Goal: Task Accomplishment & Management: Complete application form

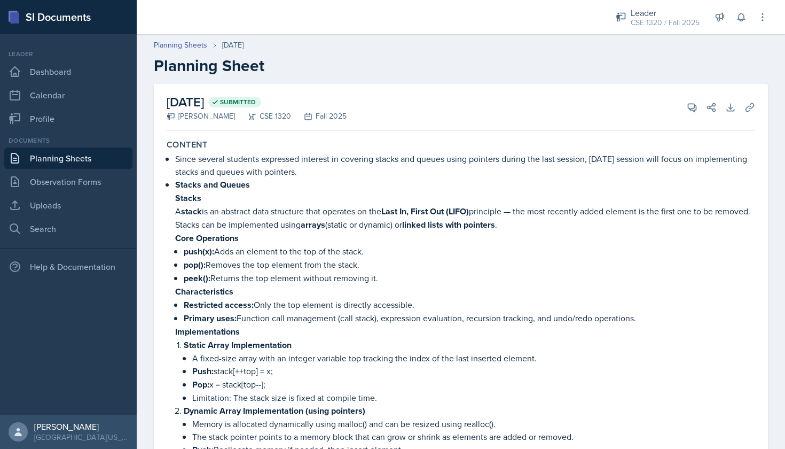
click at [76, 153] on link "Planning Sheets" at bounding box center [68, 157] width 128 height 21
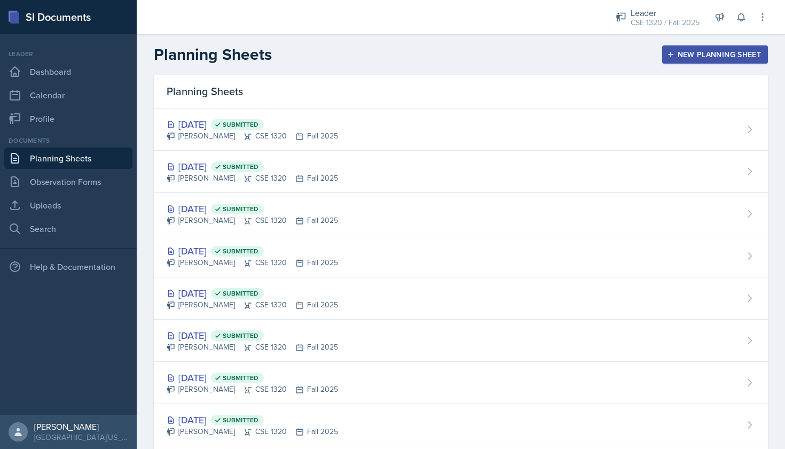
click at [679, 52] on div "New Planning Sheet" at bounding box center [715, 54] width 92 height 9
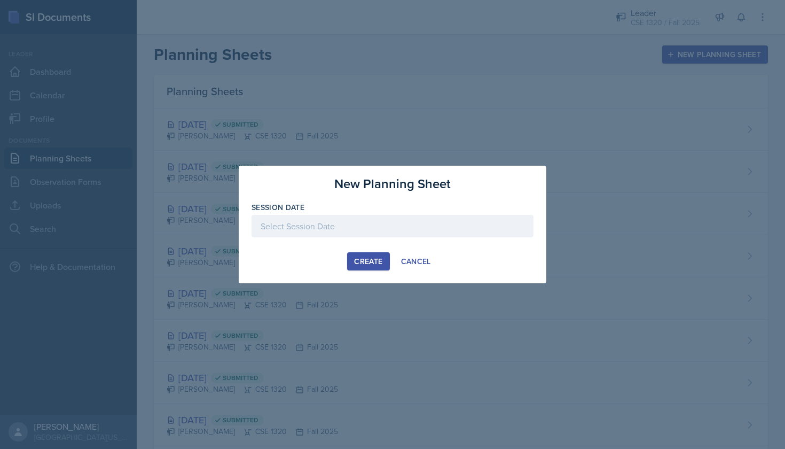
click at [370, 223] on div at bounding box center [393, 226] width 282 height 22
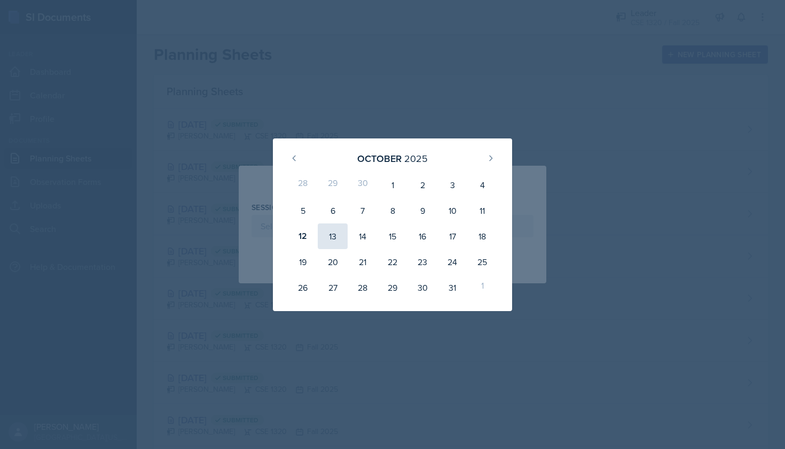
click at [333, 232] on div "13" at bounding box center [333, 236] width 30 height 26
type input "October 13th, 2025"
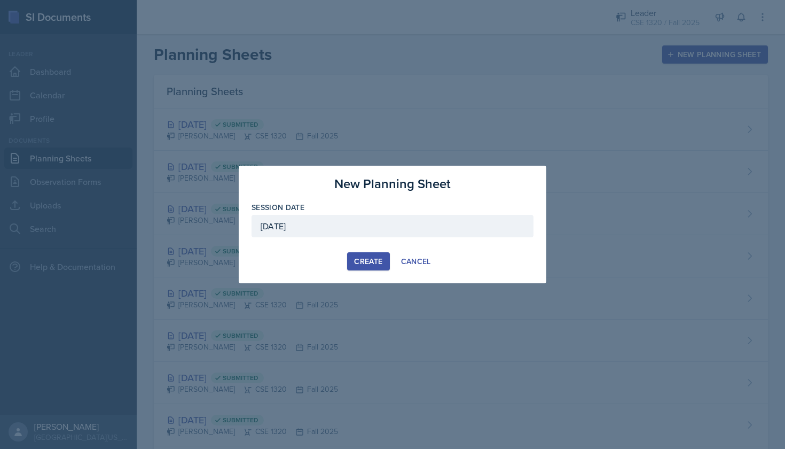
click at [375, 263] on div "Create" at bounding box center [368, 261] width 28 height 9
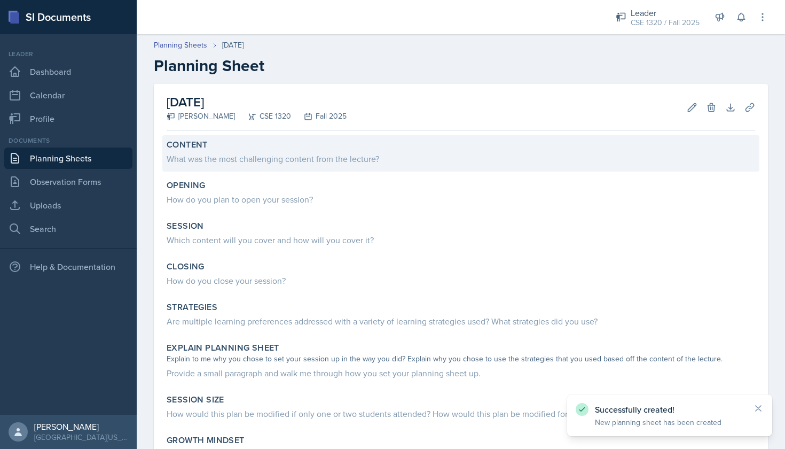
click at [262, 146] on div "Content" at bounding box center [461, 144] width 588 height 11
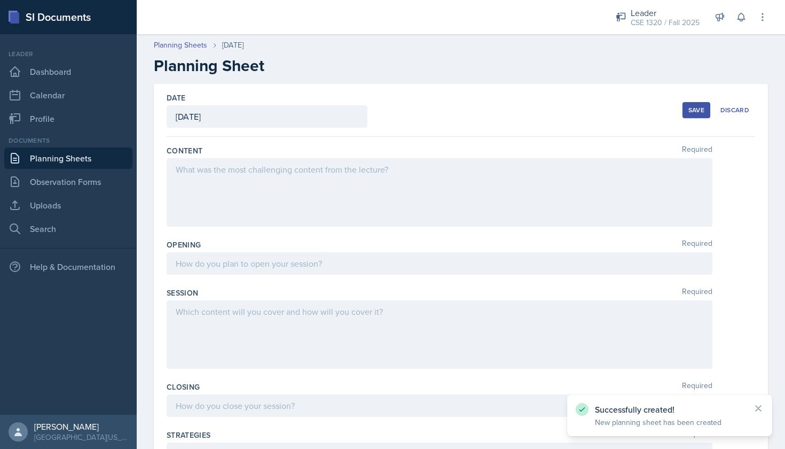
click at [259, 179] on div at bounding box center [440, 192] width 546 height 68
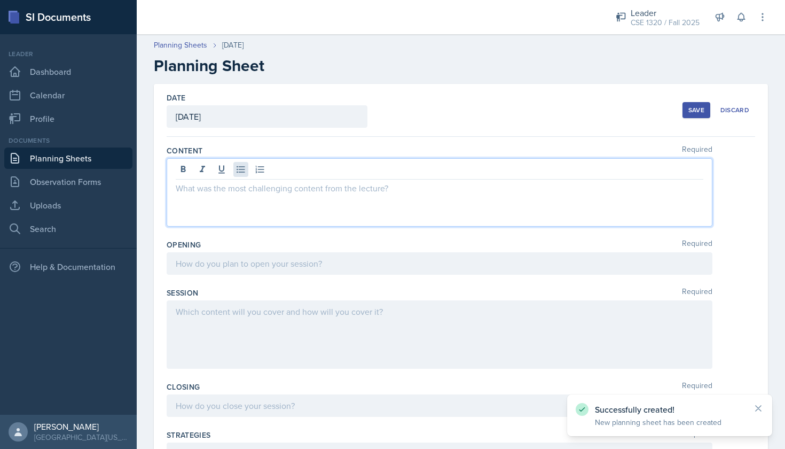
click at [242, 174] on icon at bounding box center [240, 169] width 11 height 11
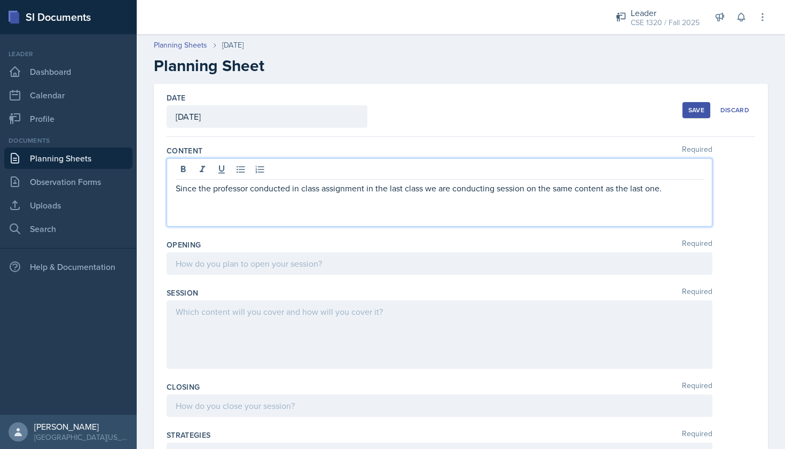
drag, startPoint x: 672, startPoint y: 182, endPoint x: 148, endPoint y: 180, distance: 523.3
click at [148, 180] on div "Date October 13th, 2025 October 2025 28 29 30 1 2 3 4 5 6 7 8 9 10 11 12 13 14 …" at bounding box center [461, 427] width 648 height 686
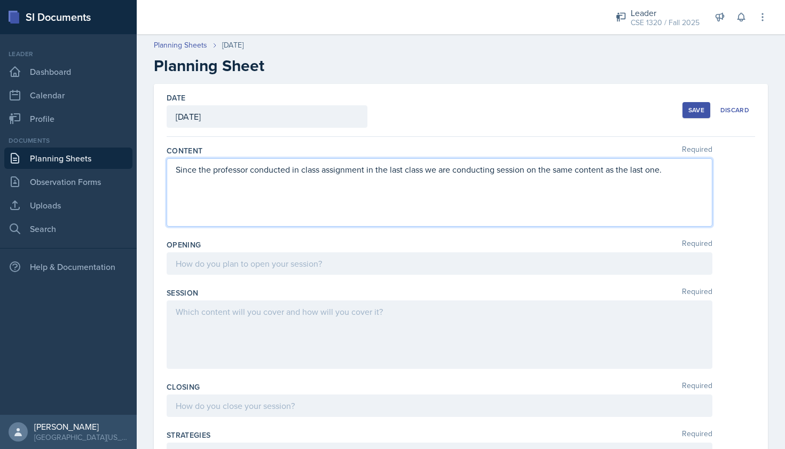
copy p "Since the professor conducted in class assignment in the last class we are cond…"
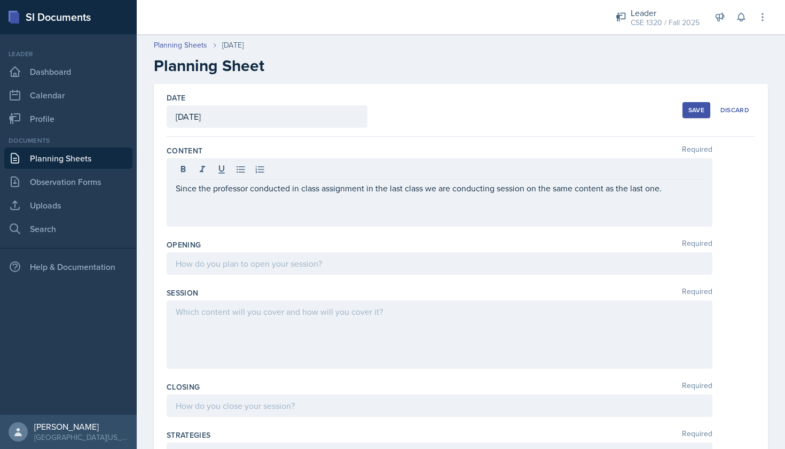
click at [276, 224] on div "Since the professor conducted in class assignment in the last class we are cond…" at bounding box center [440, 192] width 546 height 68
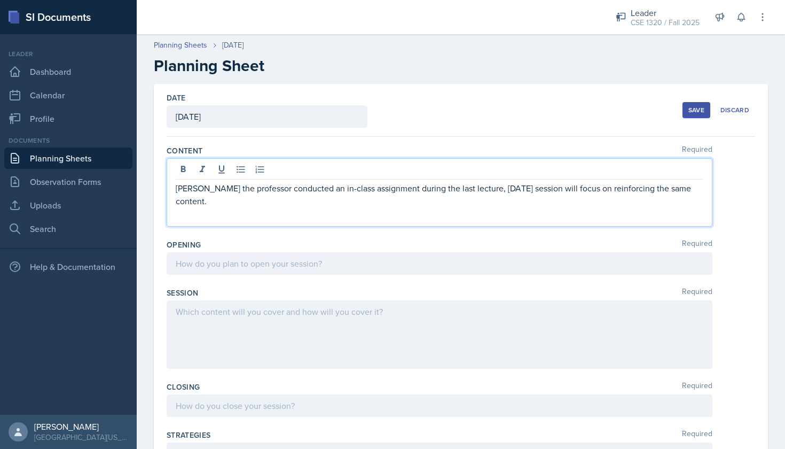
scroll to position [1, 0]
click at [176, 185] on p "ince the professor conducted an in-class assignment during the last lecture, to…" at bounding box center [440, 194] width 528 height 26
click at [175, 188] on div "Since the professor conducted an in-class assignment during the last lecture, t…" at bounding box center [440, 192] width 546 height 68
click at [176, 186] on p "Since the professor conducted an in-class assignment during the last lecture, t…" at bounding box center [440, 187] width 528 height 13
click at [246, 172] on icon at bounding box center [240, 168] width 11 height 11
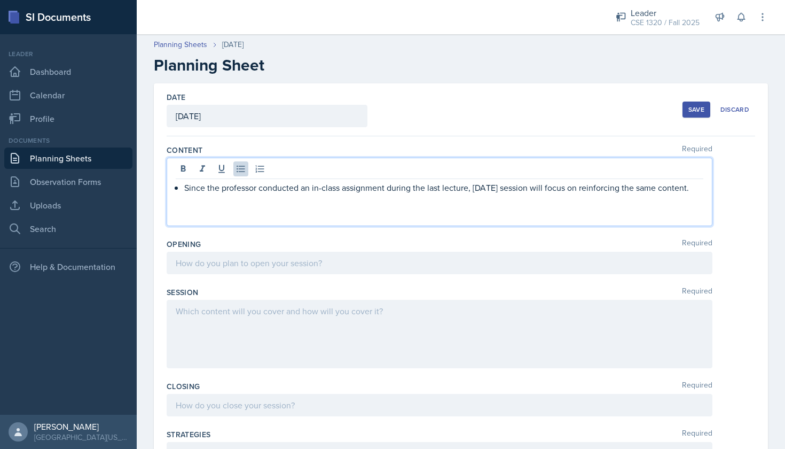
click at [697, 189] on p "Since the professor conducted an in-class assignment during the last lecture, t…" at bounding box center [443, 187] width 519 height 13
click at [242, 203] on p at bounding box center [443, 200] width 519 height 13
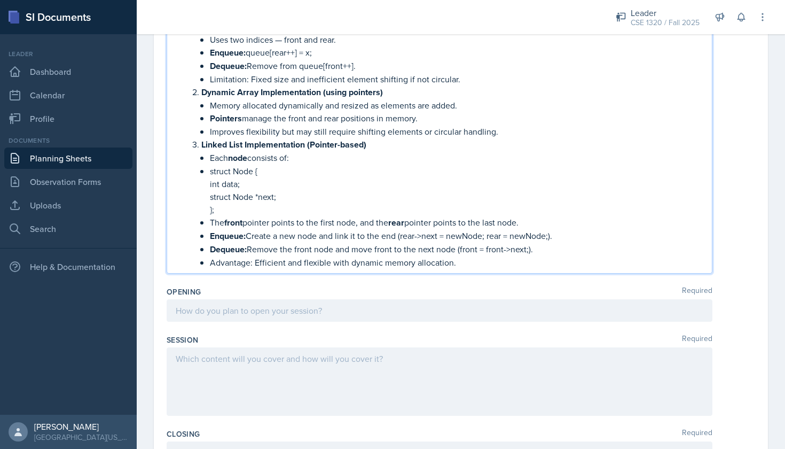
scroll to position [928, 0]
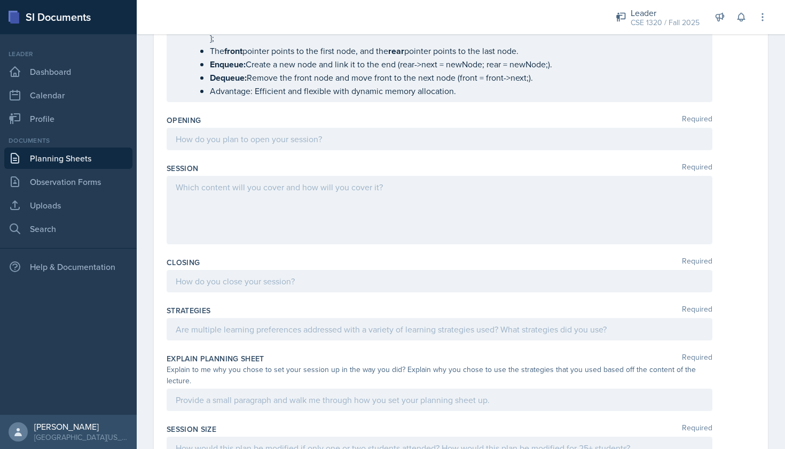
click at [326, 124] on div "Opening Required" at bounding box center [461, 120] width 588 height 11
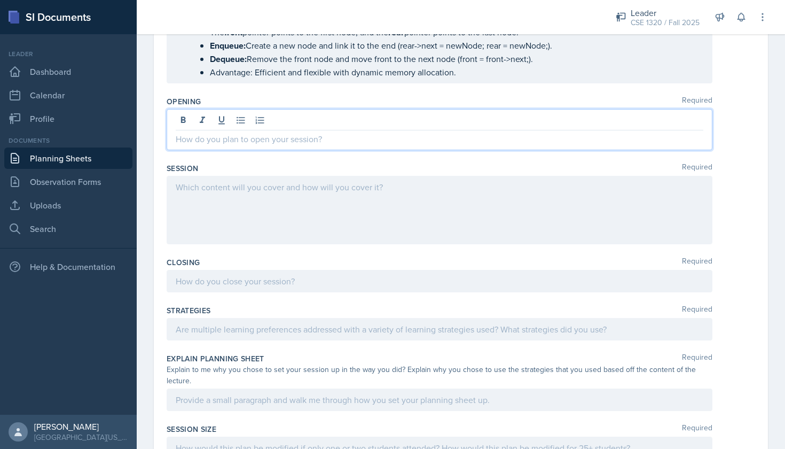
click at [307, 120] on div at bounding box center [440, 129] width 546 height 41
click at [239, 125] on button at bounding box center [240, 120] width 15 height 15
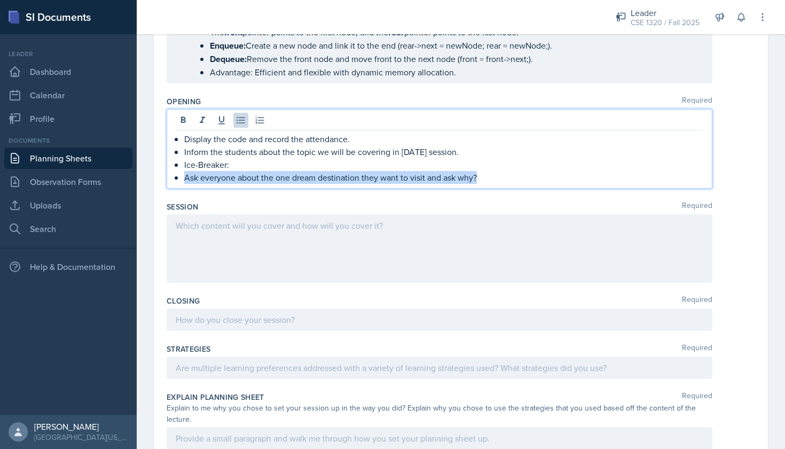
drag, startPoint x: 490, startPoint y: 176, endPoint x: 183, endPoint y: 178, distance: 307.6
click at [183, 178] on div "Display the code and record the attendance. Inform the students about the topic…" at bounding box center [440, 157] width 528 height 51
copy p "Ask everyone about the one dream destination they want to visit and ask why?"
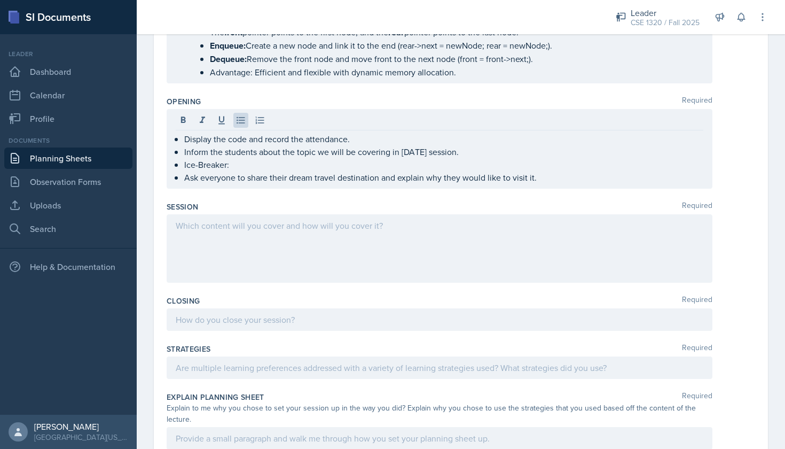
click at [380, 248] on div at bounding box center [440, 248] width 546 height 68
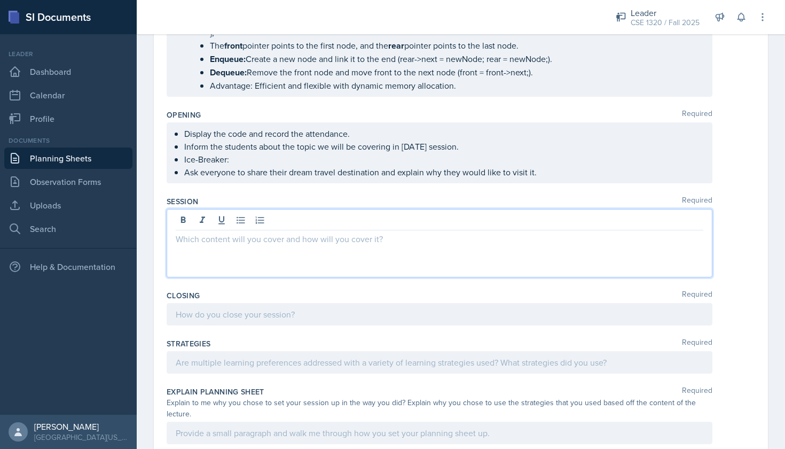
scroll to position [1032, 0]
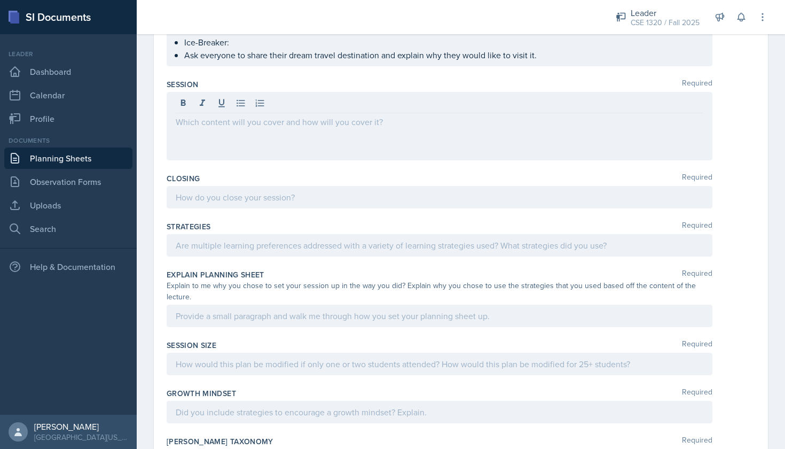
click at [543, 62] on div "Display the code and record the attendance. Inform the students about the topic…" at bounding box center [440, 35] width 546 height 61
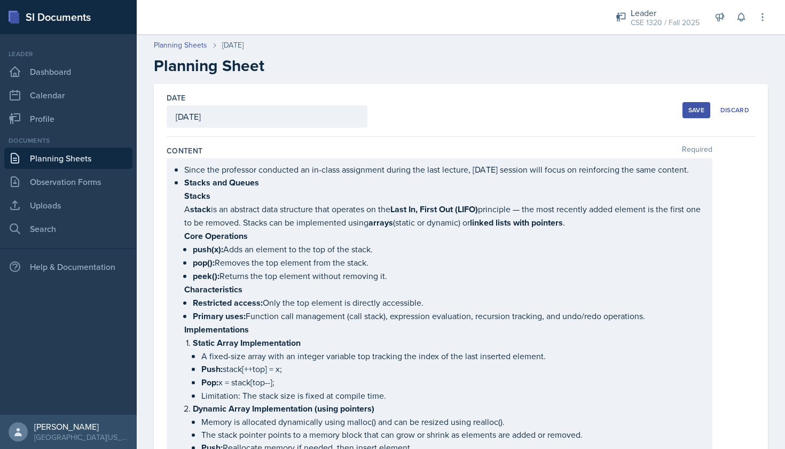
scroll to position [0, 0]
click at [695, 106] on div "Save" at bounding box center [696, 110] width 16 height 9
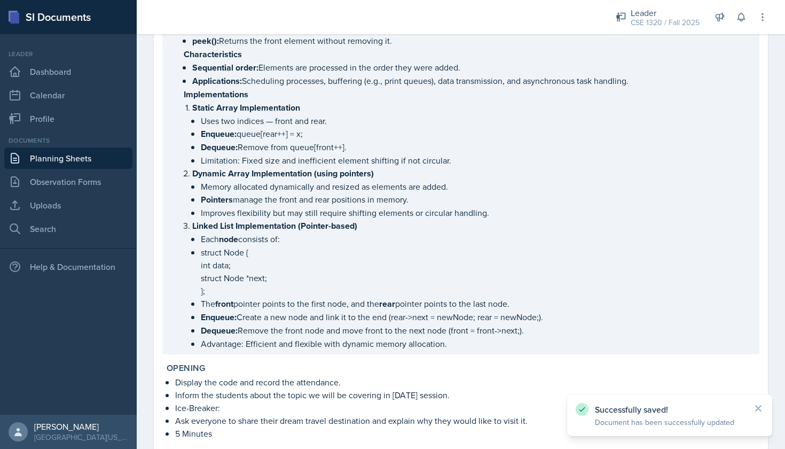
scroll to position [701, 0]
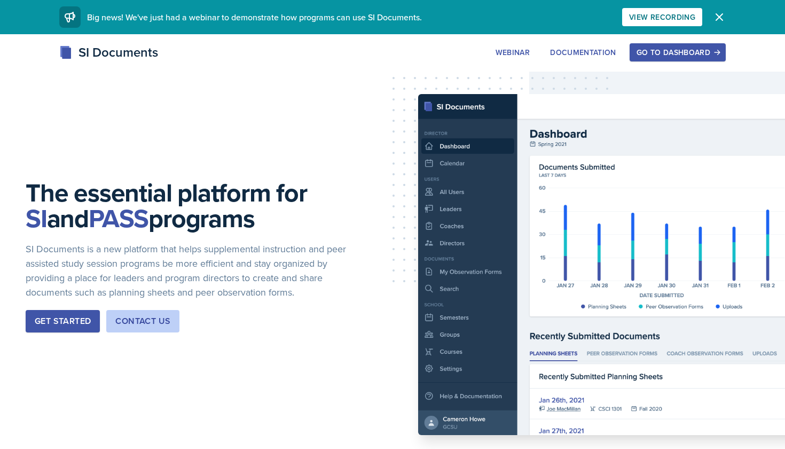
click at [673, 56] on div "Go to Dashboard" at bounding box center [678, 52] width 82 height 9
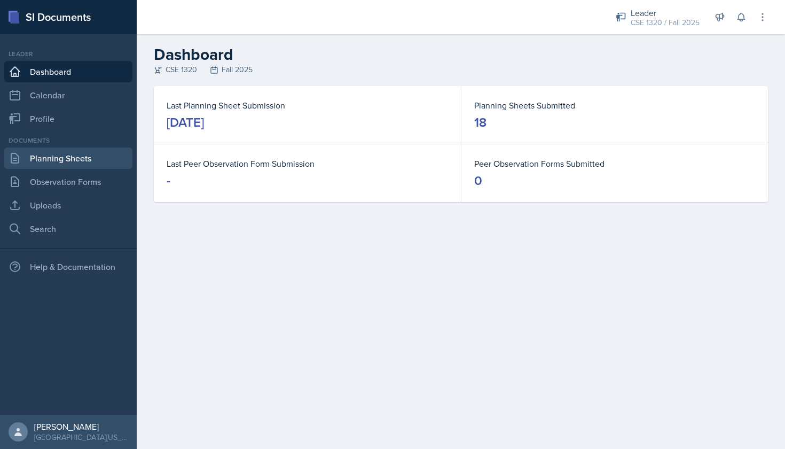
click at [44, 161] on link "Planning Sheets" at bounding box center [68, 157] width 128 height 21
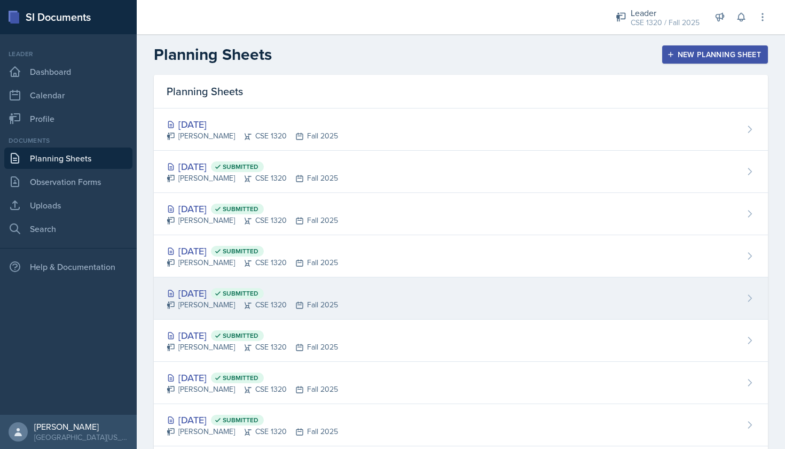
scroll to position [29, 0]
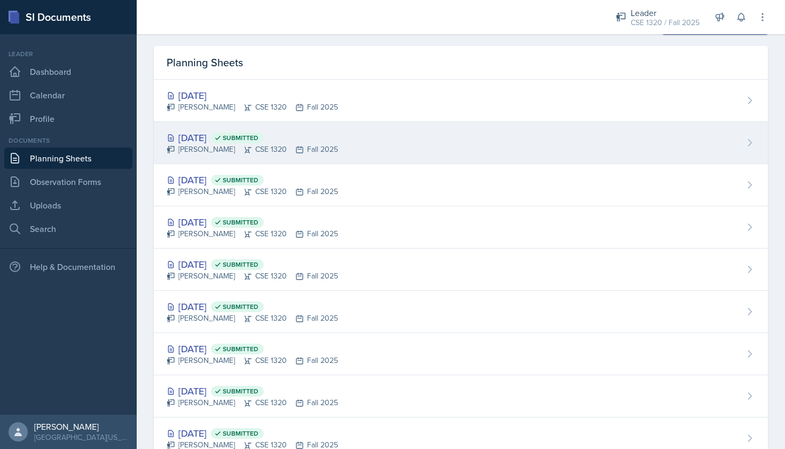
click at [364, 138] on div "[DATE] Submitted [PERSON_NAME] CSE 1320 Fall 2025" at bounding box center [461, 143] width 614 height 42
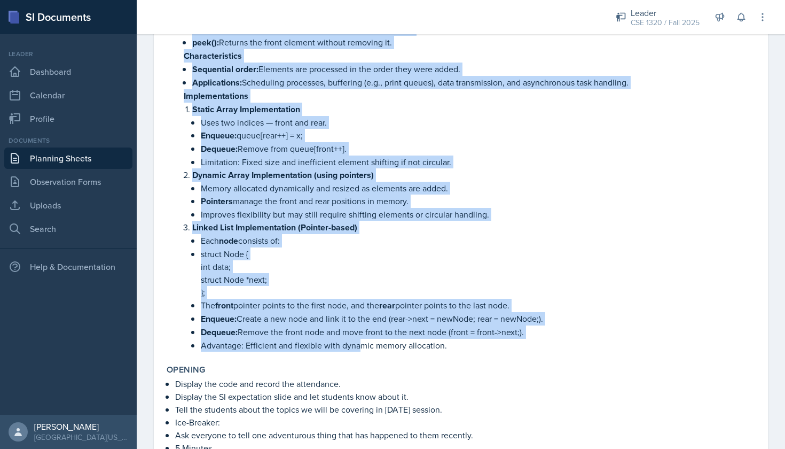
scroll to position [661, 0]
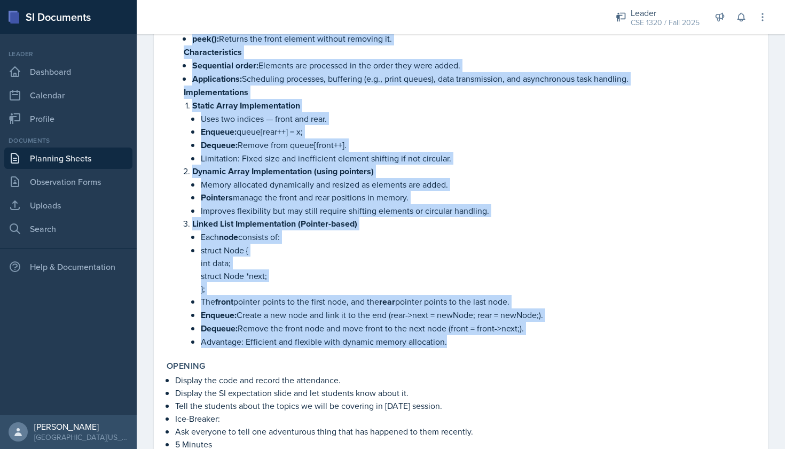
drag, startPoint x: 176, startPoint y: 182, endPoint x: 461, endPoint y: 345, distance: 328.4
copy li "Loremi dol Sitame Consec A elits do ei temporin utla etdolorem aliq enimadmi ve…"
